Goal: Obtain resource: Download file/media

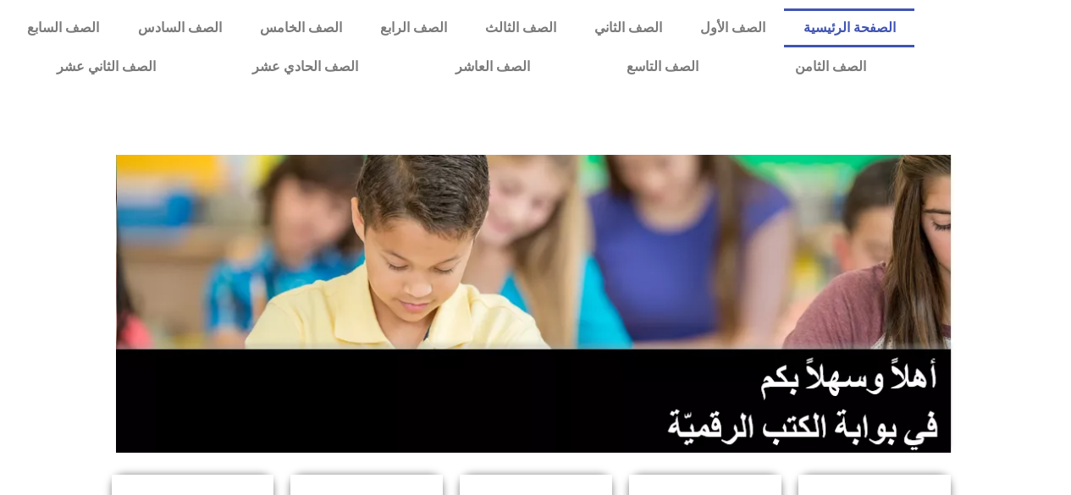
scroll to position [610, 0]
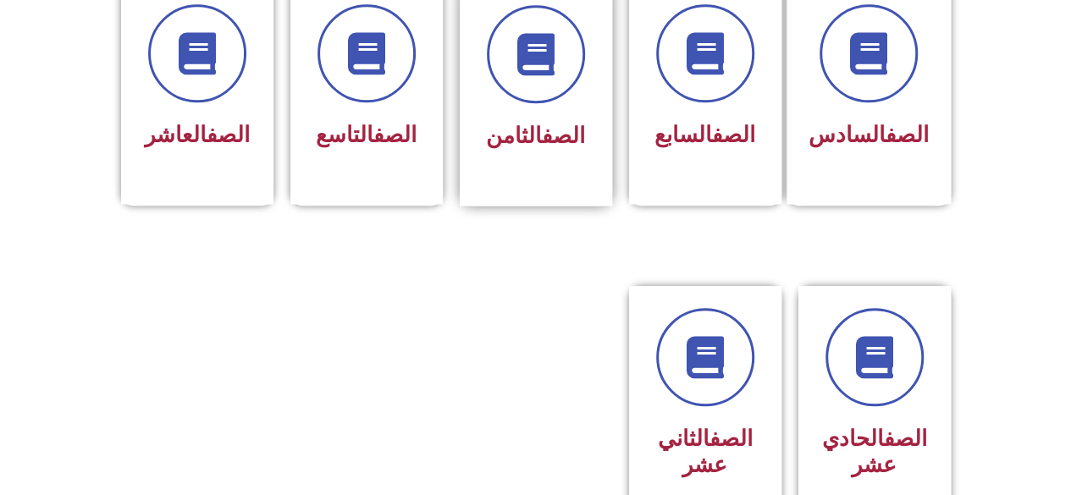
scroll to position [766, 0]
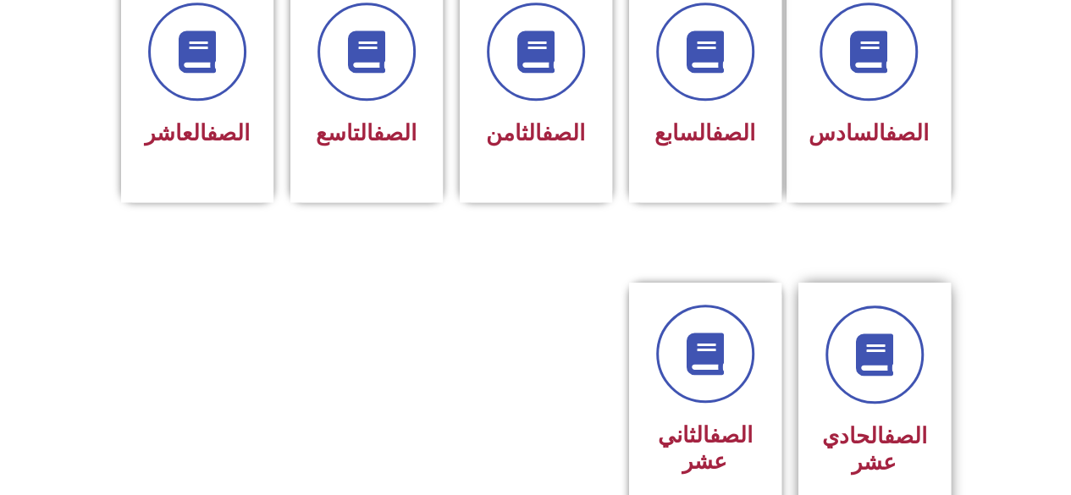
click at [876, 380] on div "الصف الحادي عشر" at bounding box center [874, 395] width 107 height 179
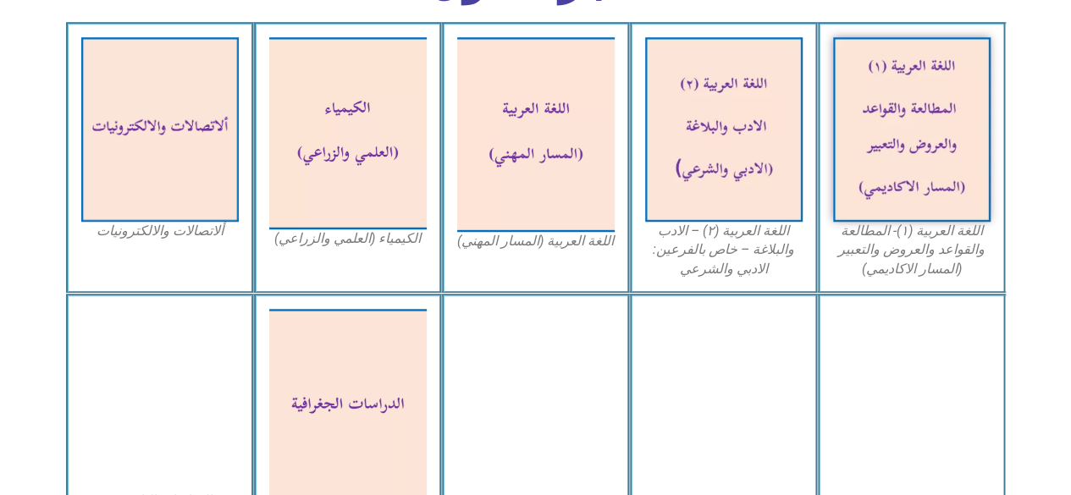
scroll to position [610, 0]
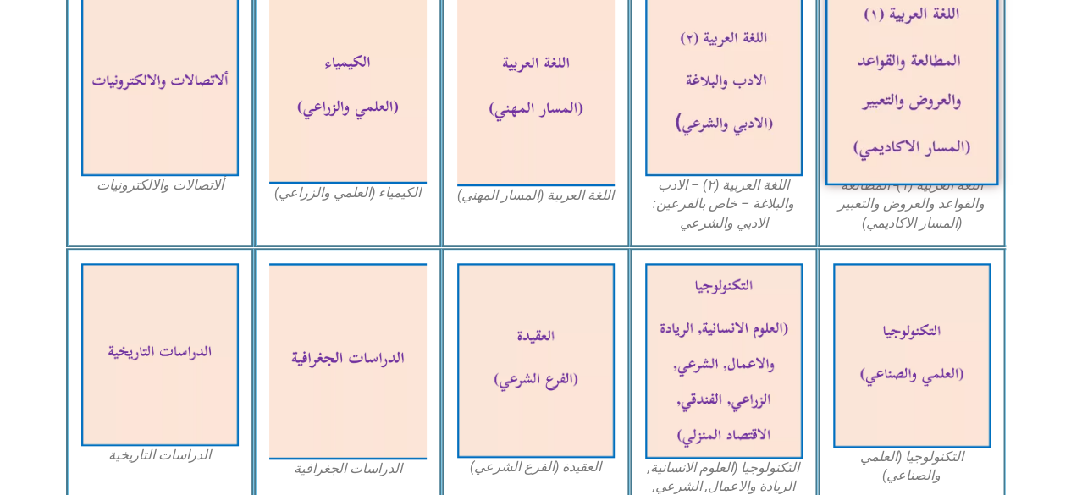
click at [921, 115] on img at bounding box center [912, 83] width 174 height 203
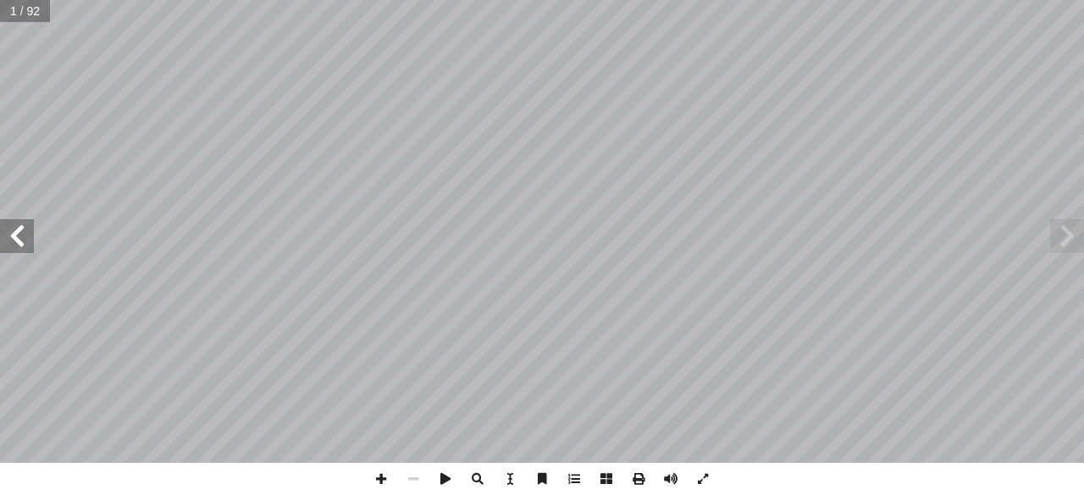
click at [19, 241] on span at bounding box center [17, 236] width 34 height 34
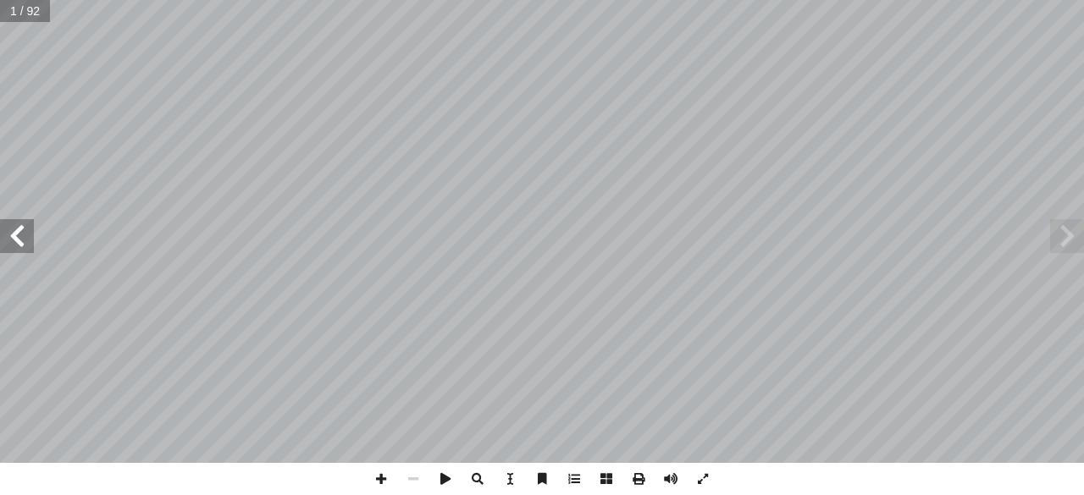
click at [19, 241] on span at bounding box center [17, 236] width 34 height 34
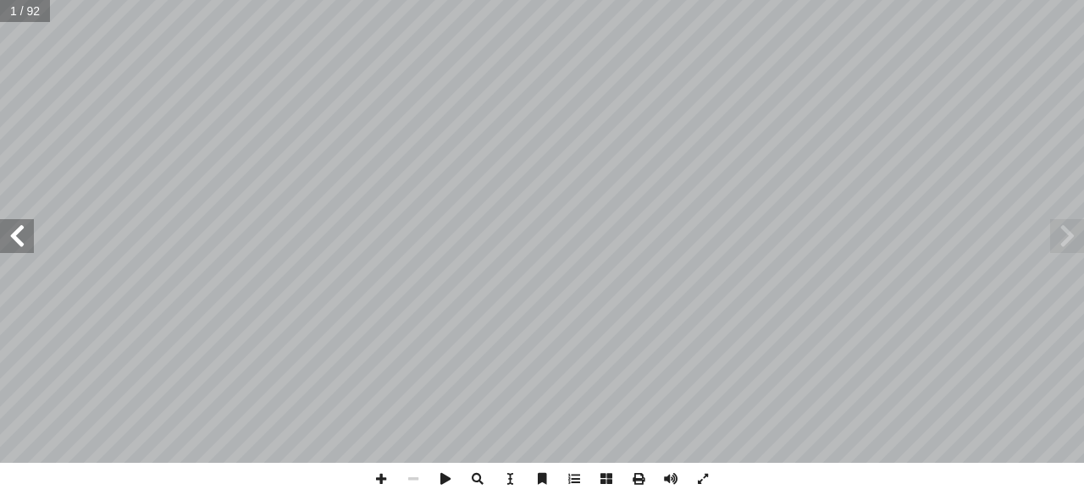
click at [19, 241] on span at bounding box center [17, 236] width 34 height 34
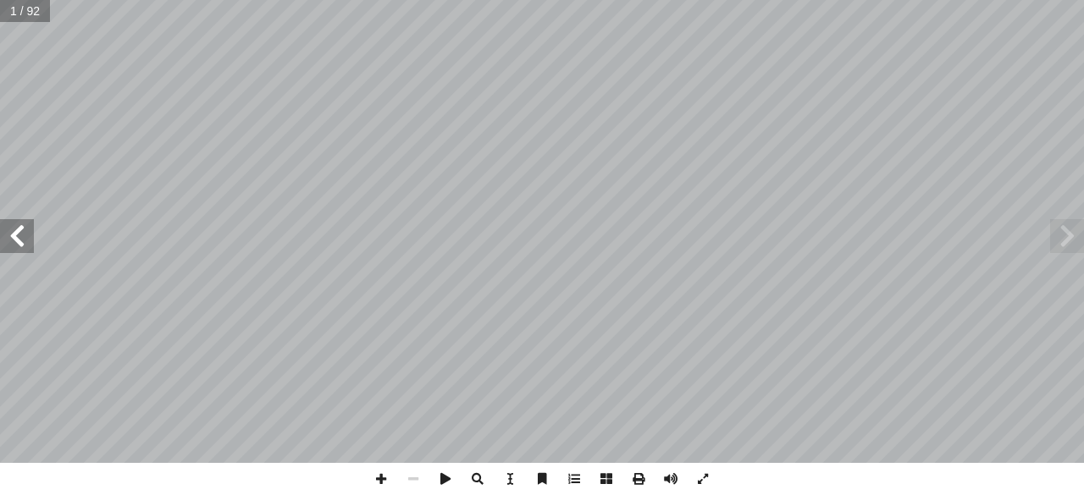
click at [19, 241] on span at bounding box center [17, 236] width 34 height 34
click at [17, 249] on span at bounding box center [17, 236] width 34 height 34
click at [26, 242] on span at bounding box center [17, 236] width 34 height 34
click at [1065, 239] on span at bounding box center [1067, 236] width 34 height 34
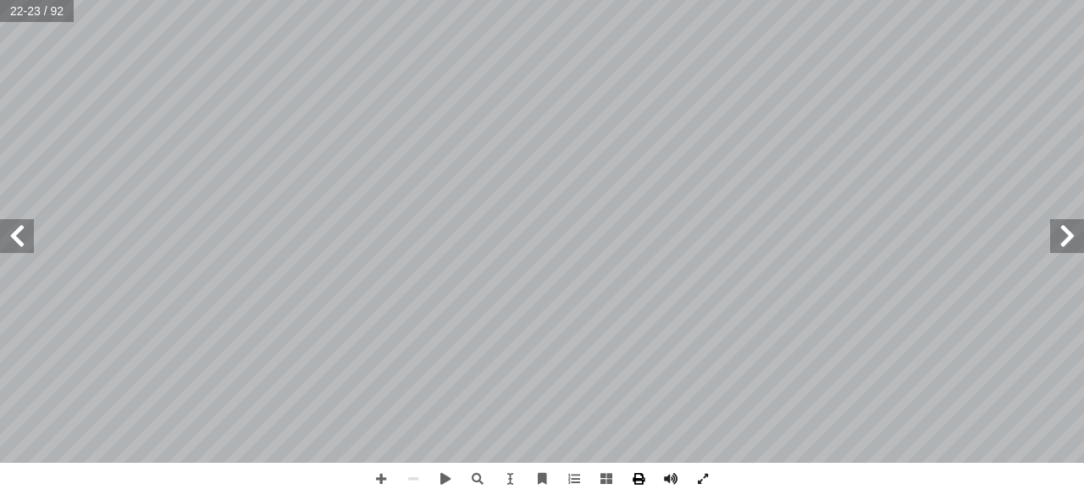
click at [636, 480] on span at bounding box center [638, 479] width 32 height 32
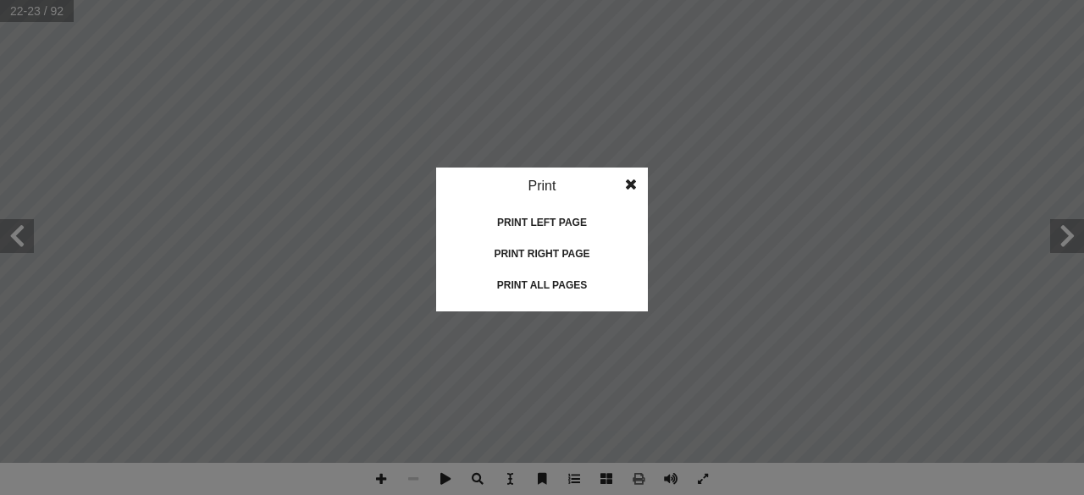
click at [512, 284] on div "Print all pages" at bounding box center [541, 285] width 169 height 27
